Goal: Navigation & Orientation: Find specific page/section

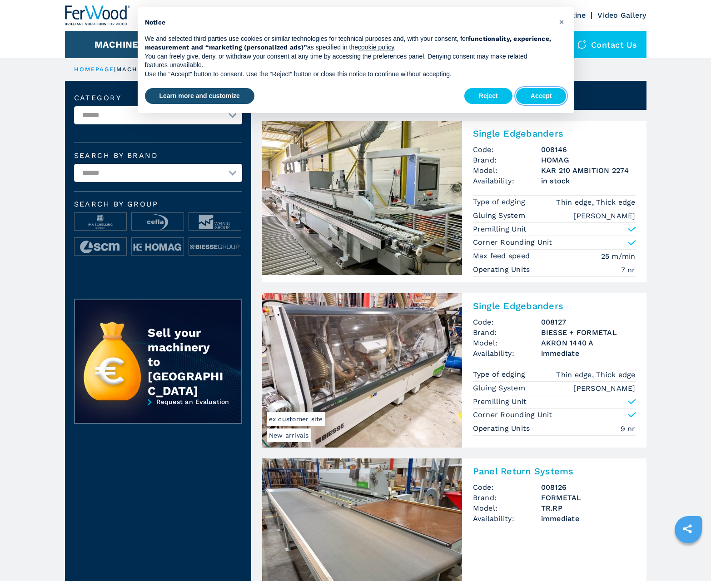
click at [541, 96] on button "Accept" at bounding box center [541, 96] width 50 height 16
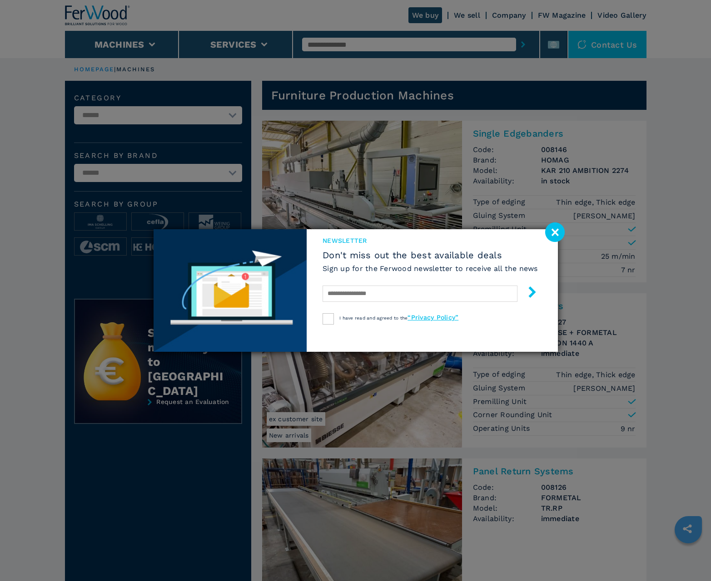
scroll to position [908, 0]
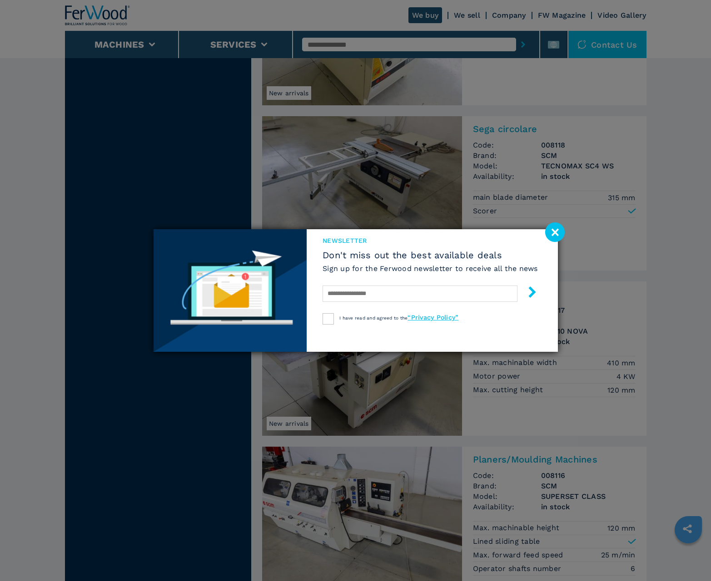
click at [554, 232] on image at bounding box center [555, 233] width 20 height 20
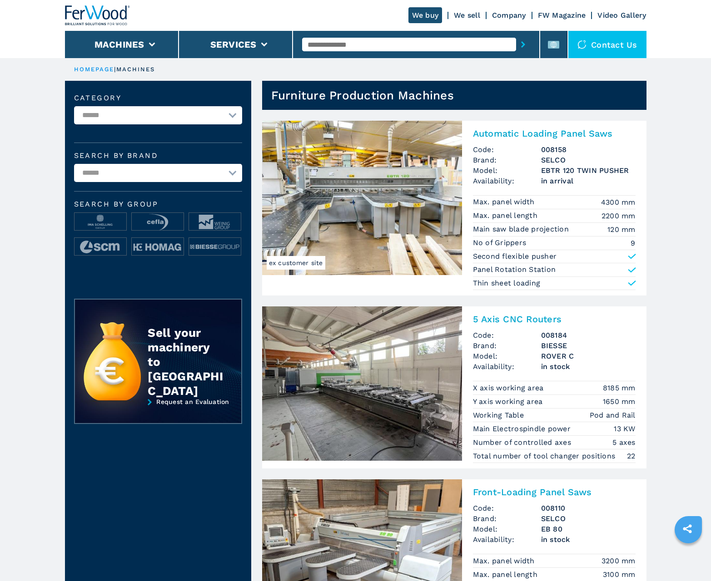
scroll to position [908, 0]
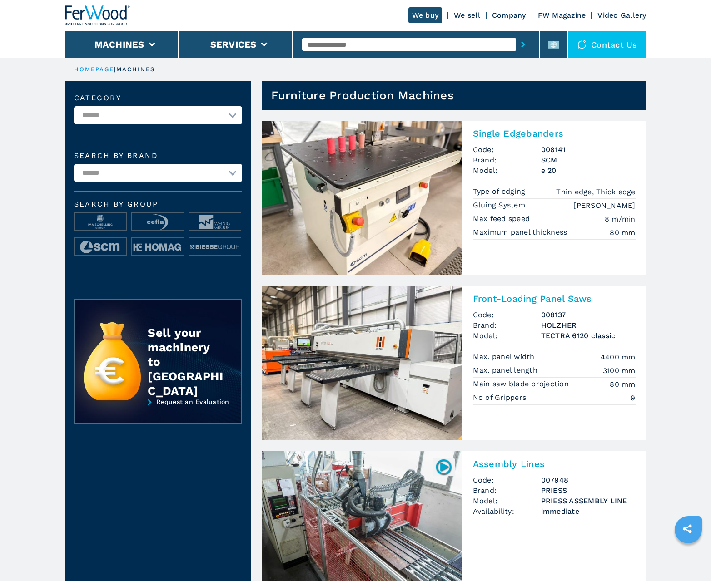
scroll to position [908, 0]
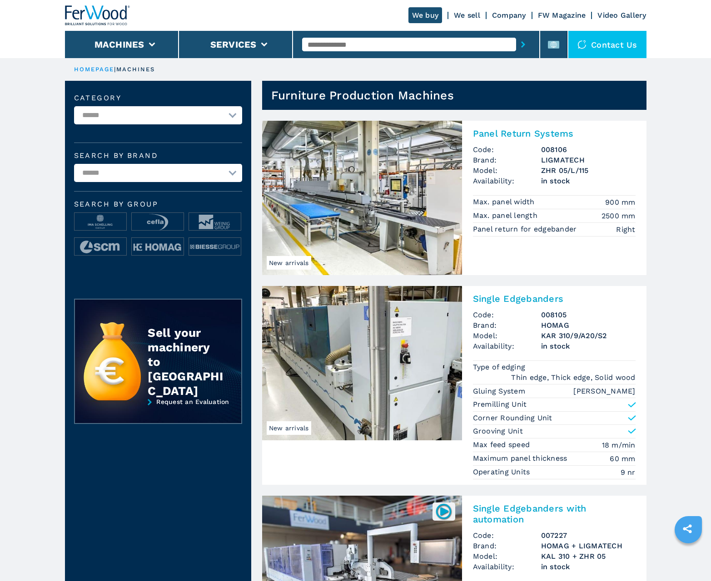
scroll to position [908, 0]
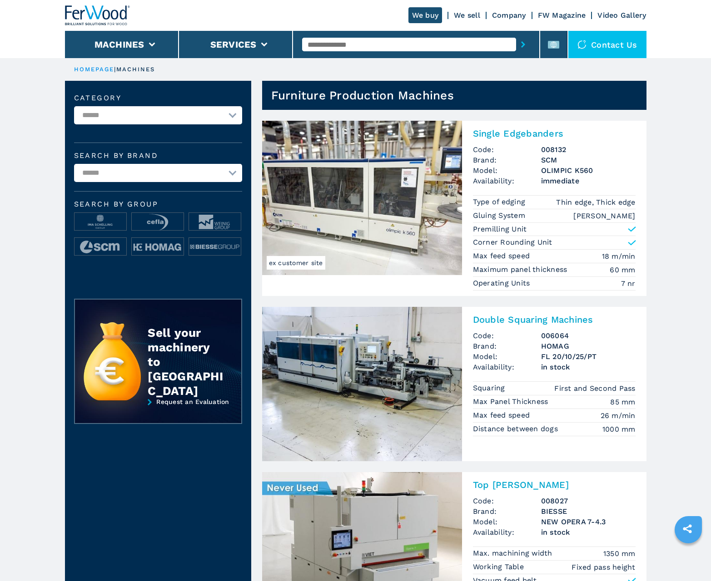
scroll to position [908, 0]
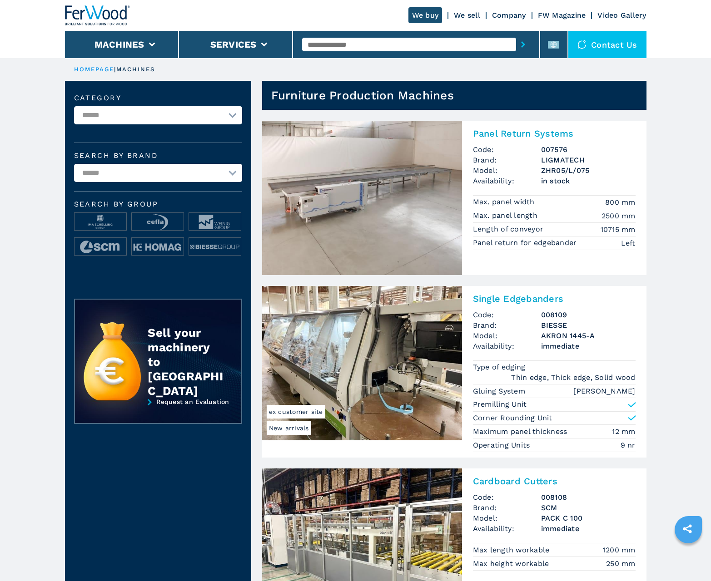
scroll to position [908, 0]
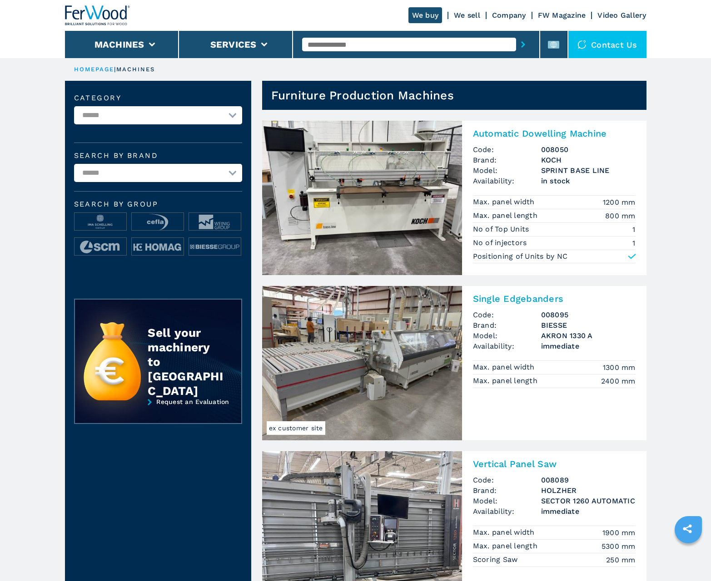
scroll to position [908, 0]
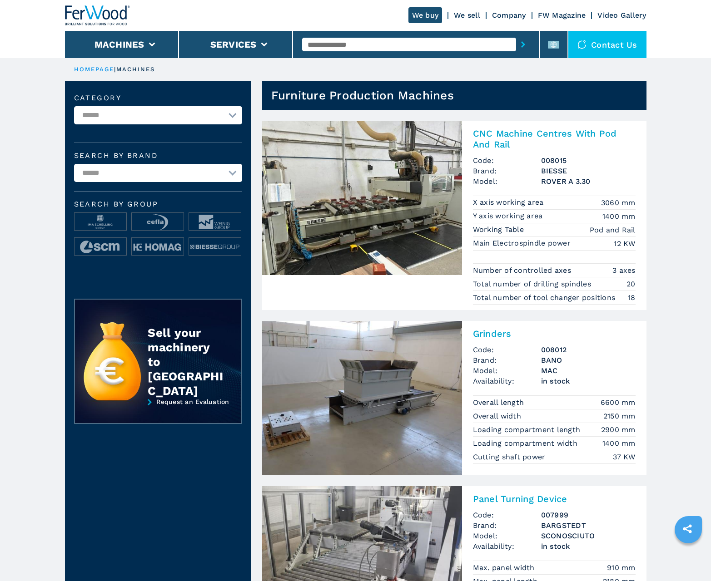
scroll to position [908, 0]
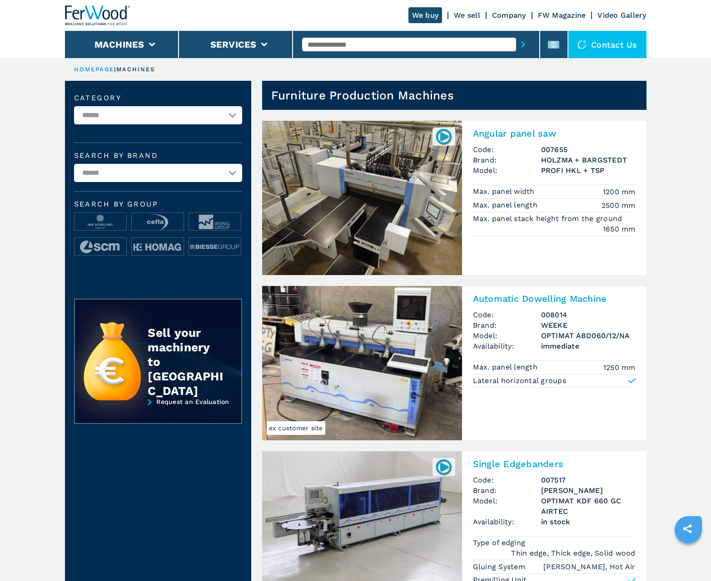
scroll to position [908, 0]
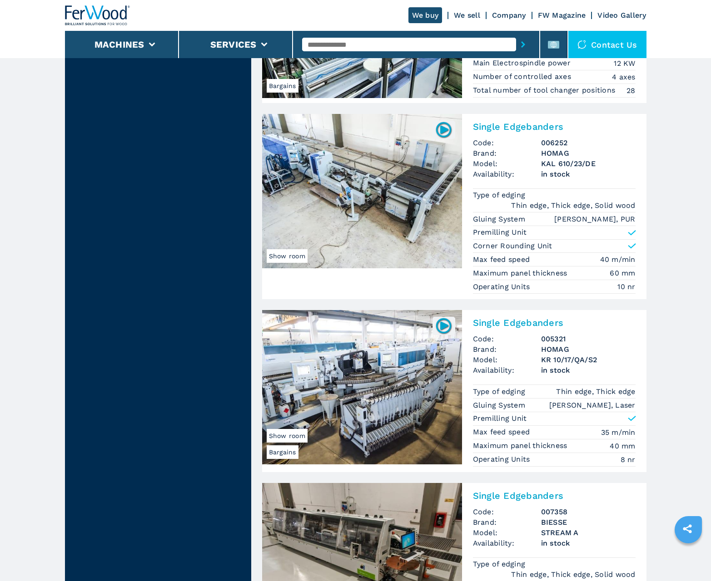
scroll to position [1872, 0]
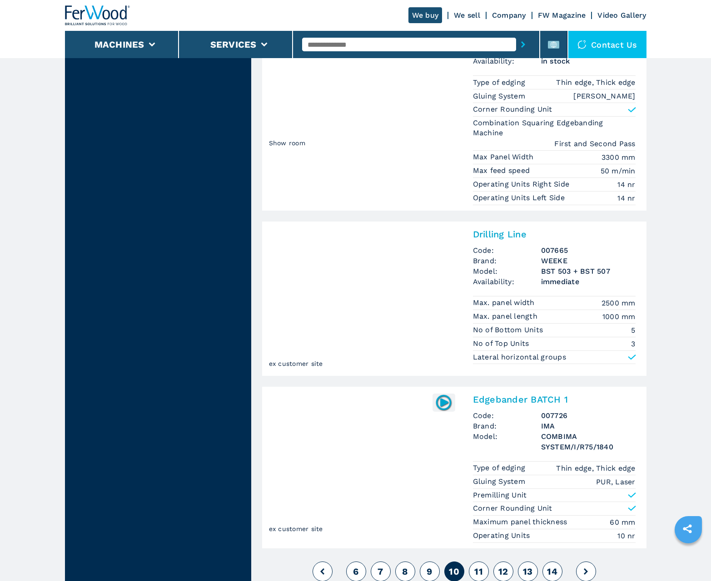
click at [478, 571] on span "11" at bounding box center [478, 571] width 9 height 11
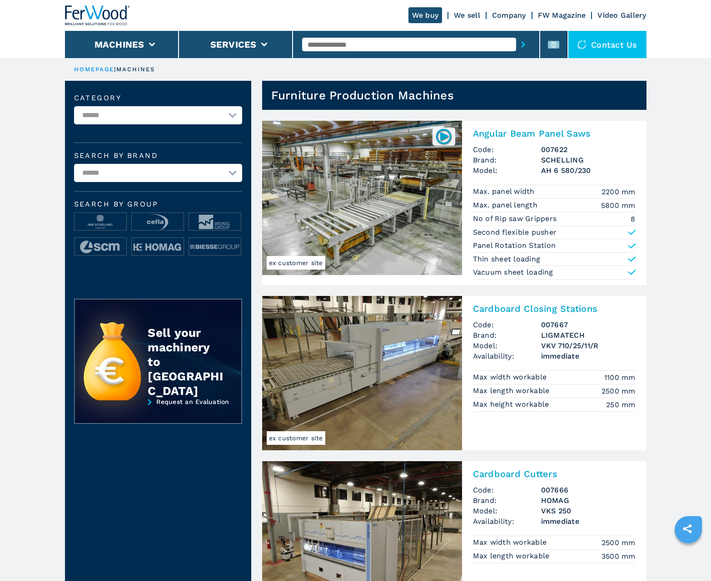
scroll to position [908, 0]
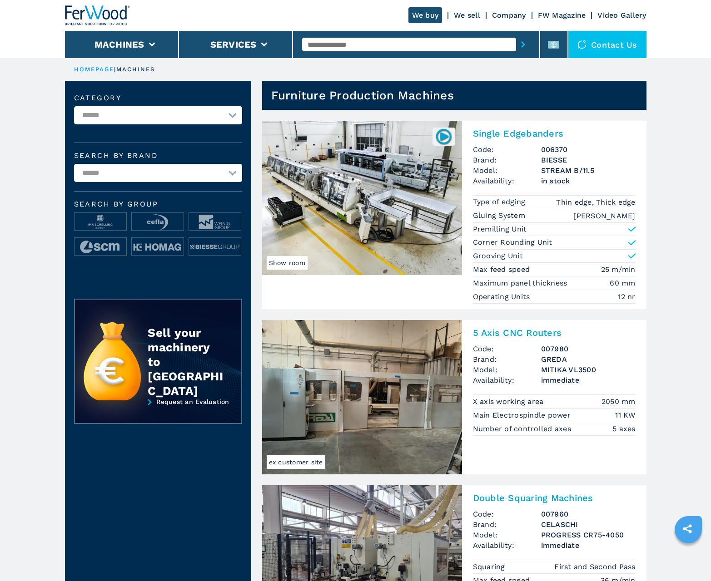
scroll to position [908, 0]
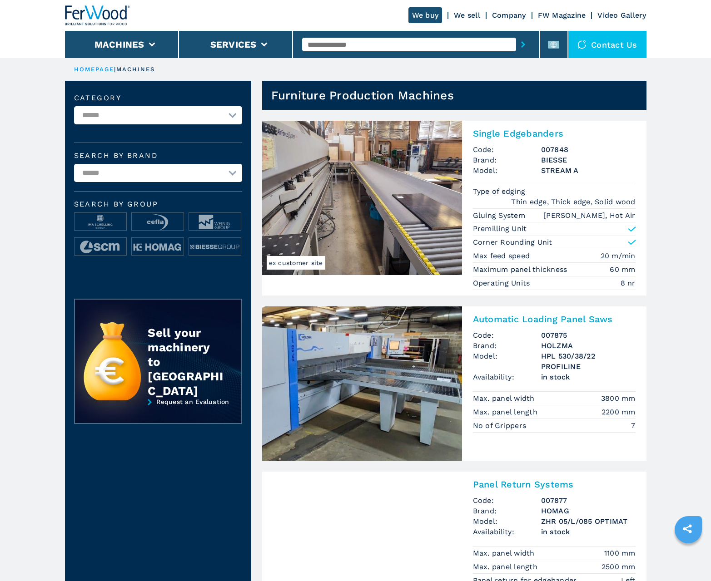
scroll to position [908, 0]
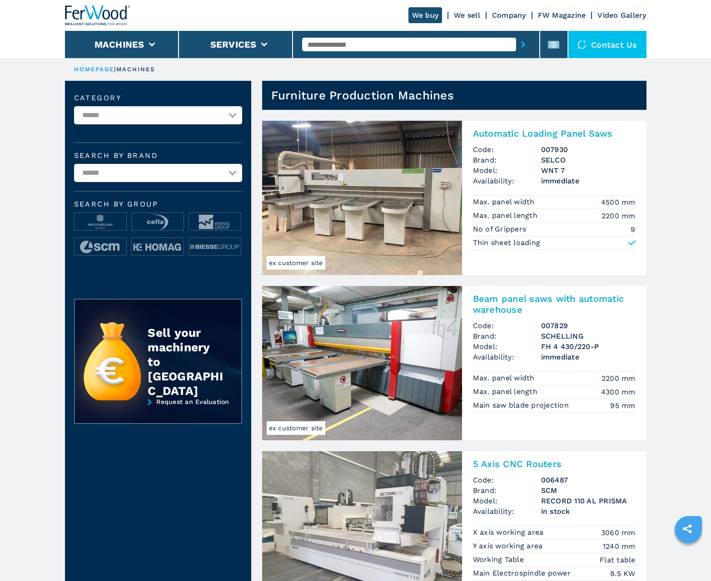
scroll to position [908, 0]
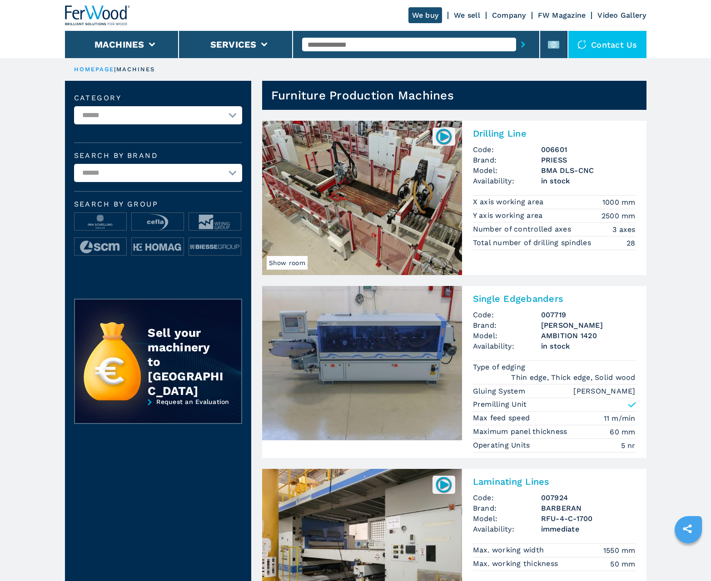
scroll to position [908, 0]
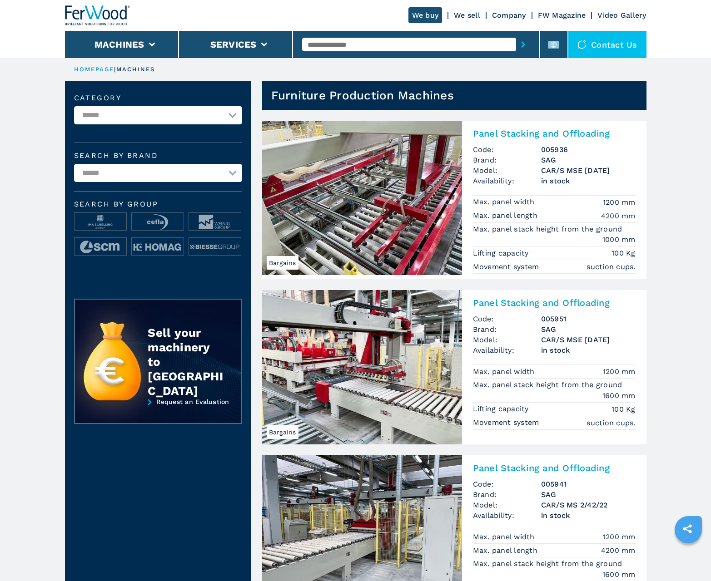
scroll to position [908, 0]
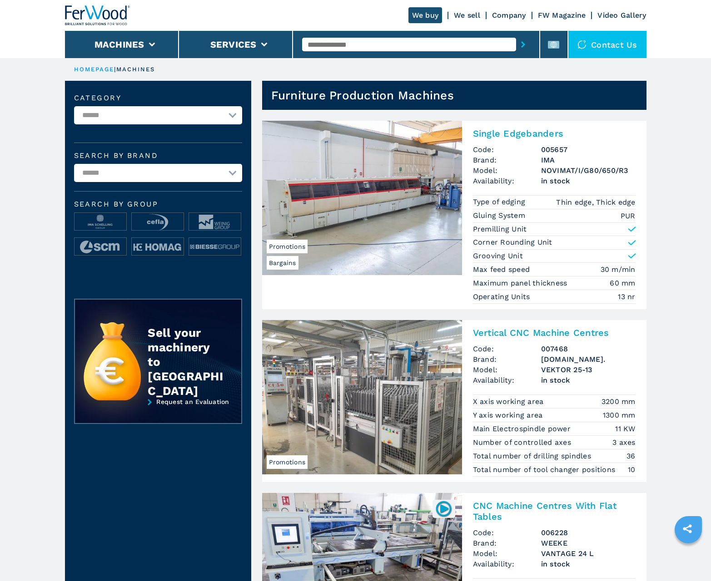
scroll to position [908, 0]
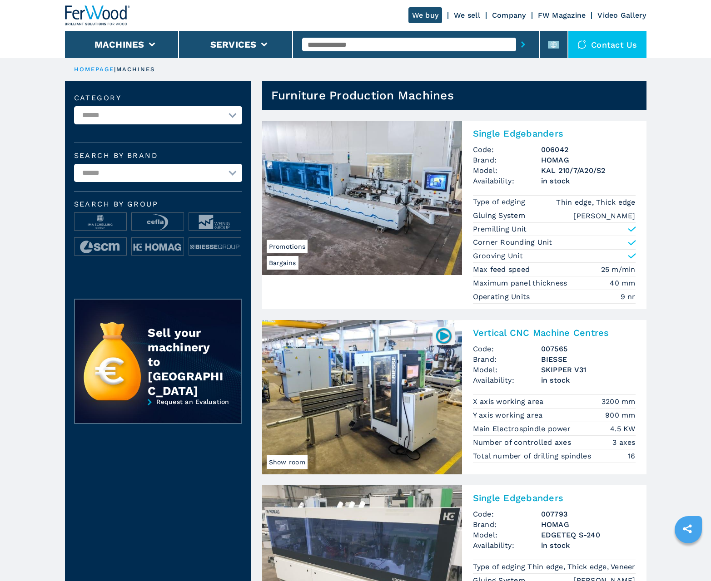
scroll to position [908, 0]
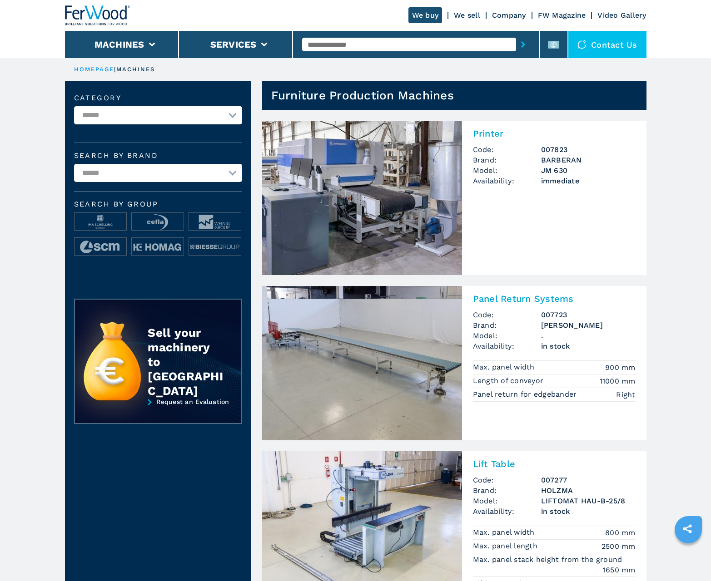
scroll to position [908, 0]
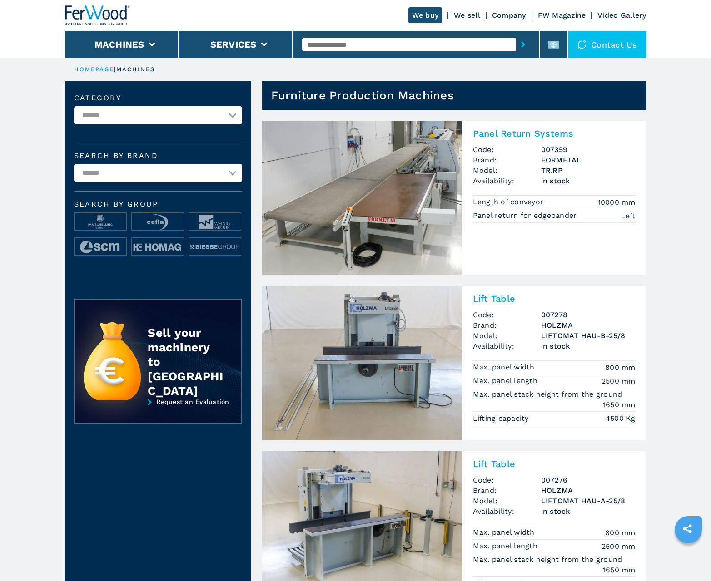
scroll to position [908, 0]
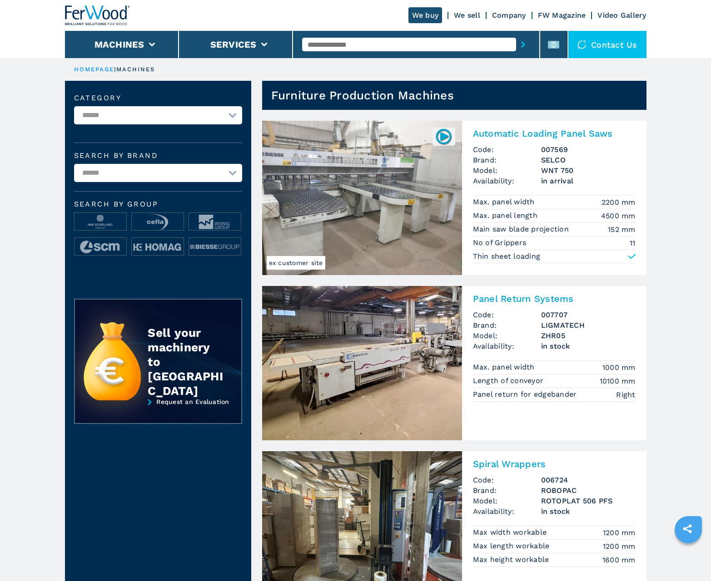
scroll to position [908, 0]
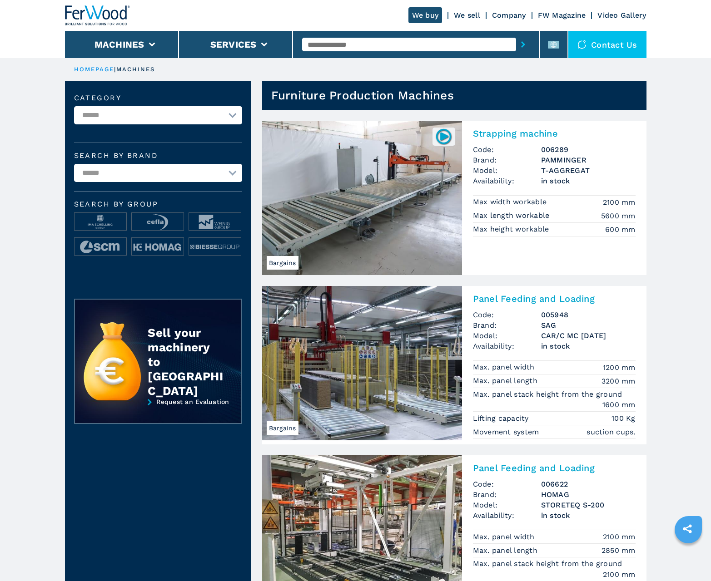
scroll to position [908, 0]
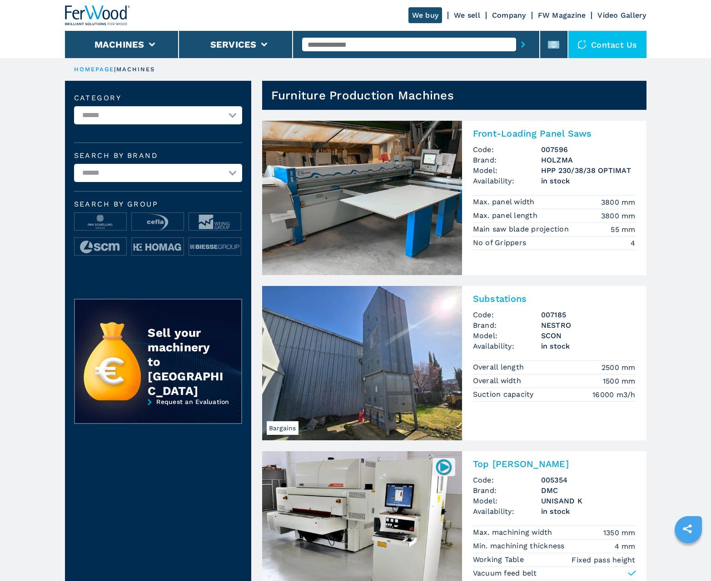
scroll to position [908, 0]
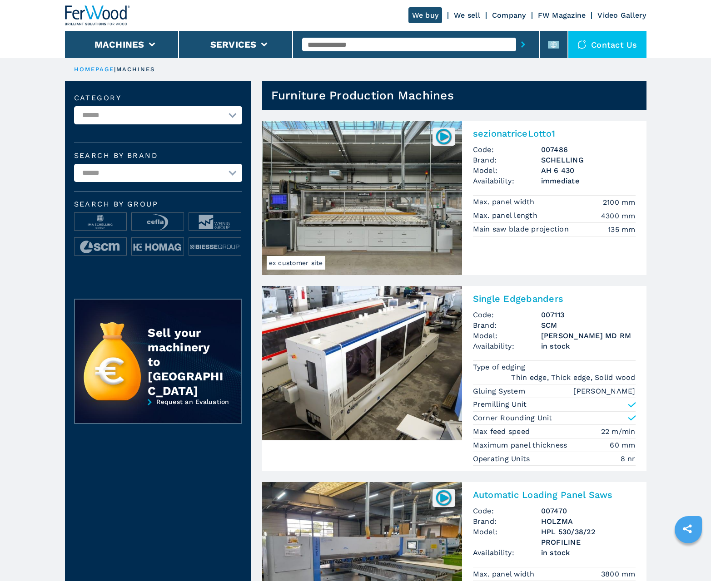
scroll to position [908, 0]
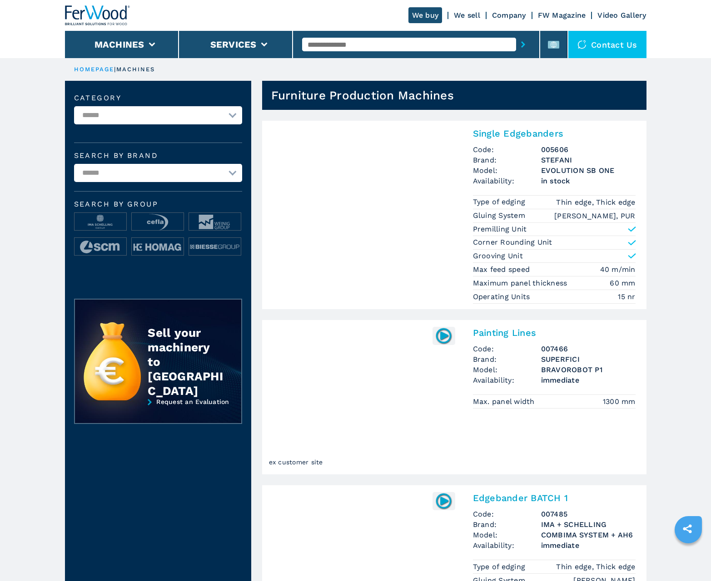
scroll to position [908, 0]
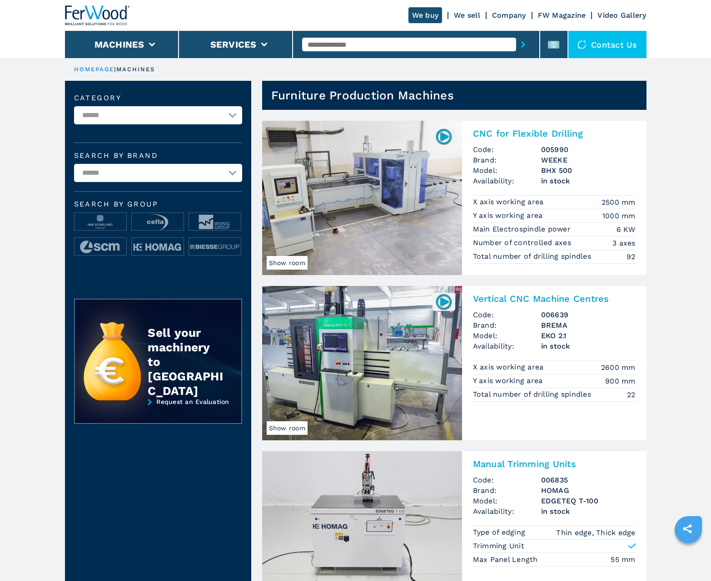
scroll to position [908, 0]
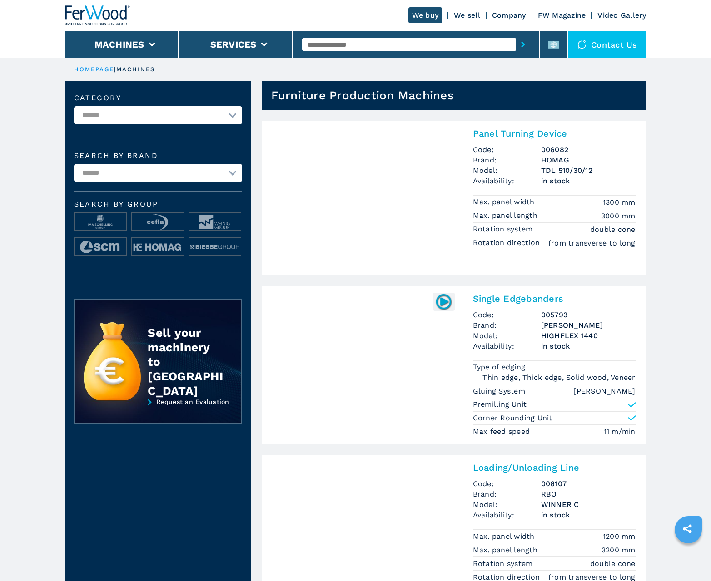
scroll to position [908, 0]
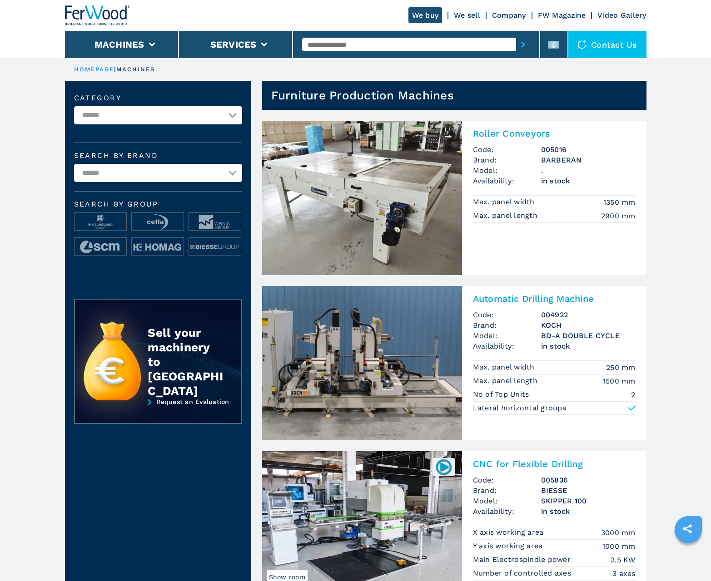
scroll to position [908, 0]
